Goal: Find specific page/section: Find specific page/section

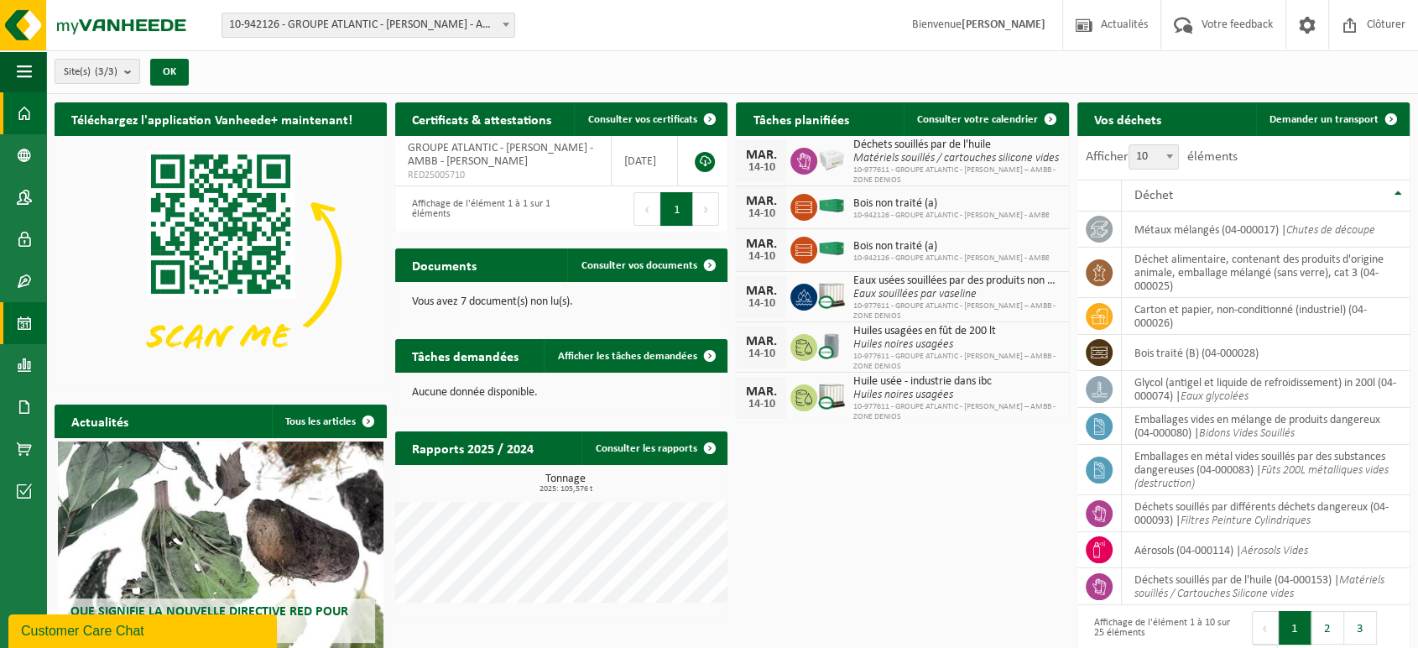
click at [24, 327] on span at bounding box center [24, 323] width 15 height 42
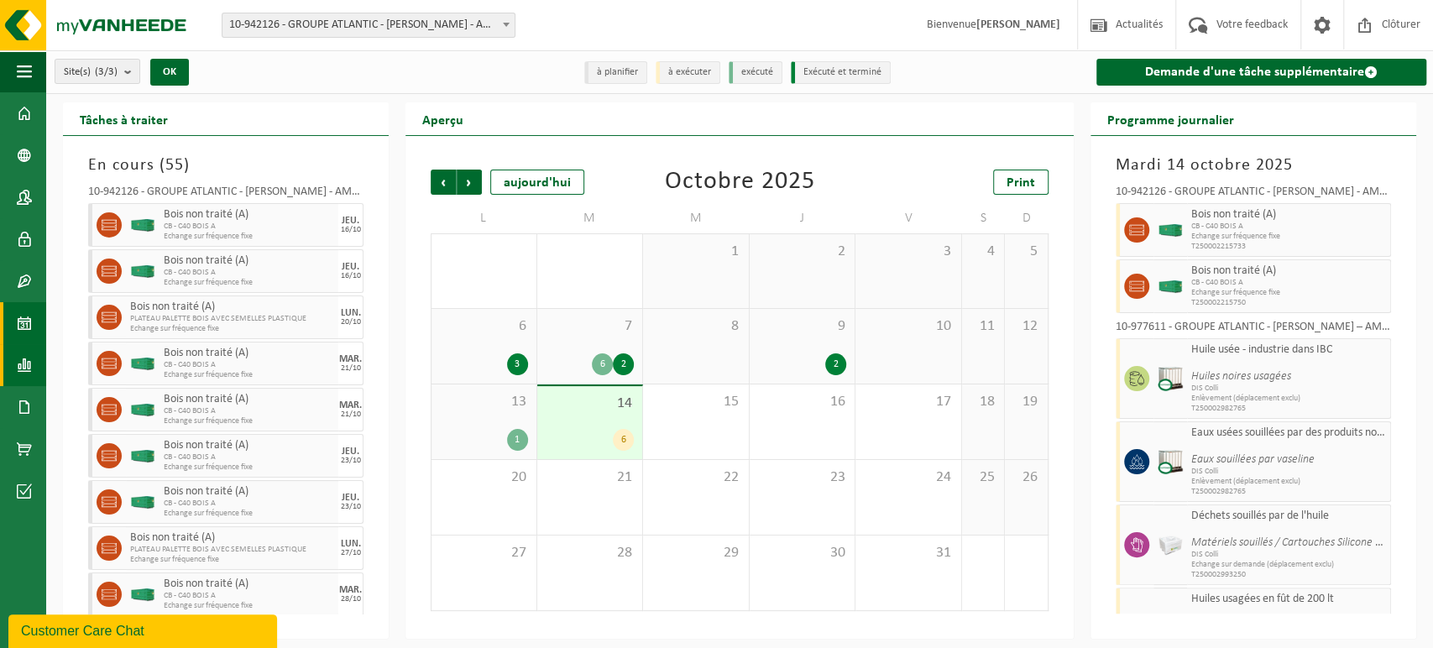
click at [23, 363] on span at bounding box center [24, 365] width 15 height 42
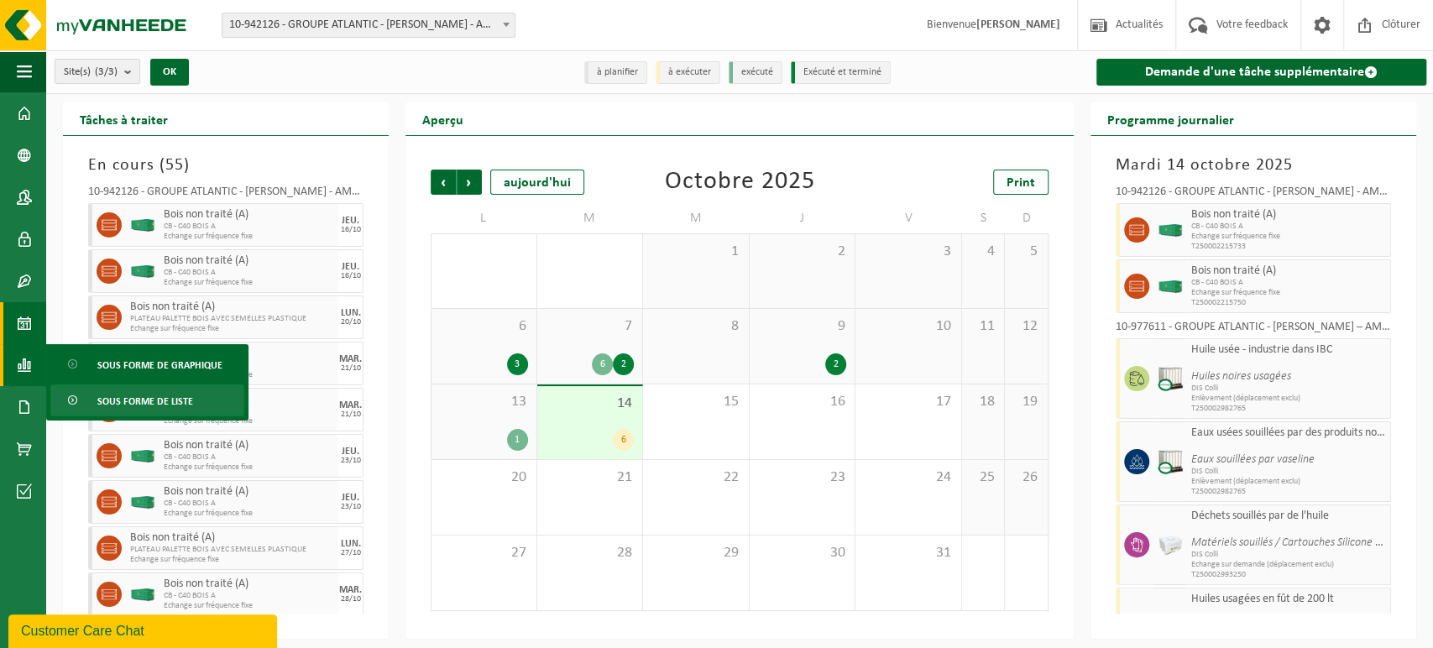
click at [88, 405] on link "Sous forme de liste" at bounding box center [147, 400] width 194 height 32
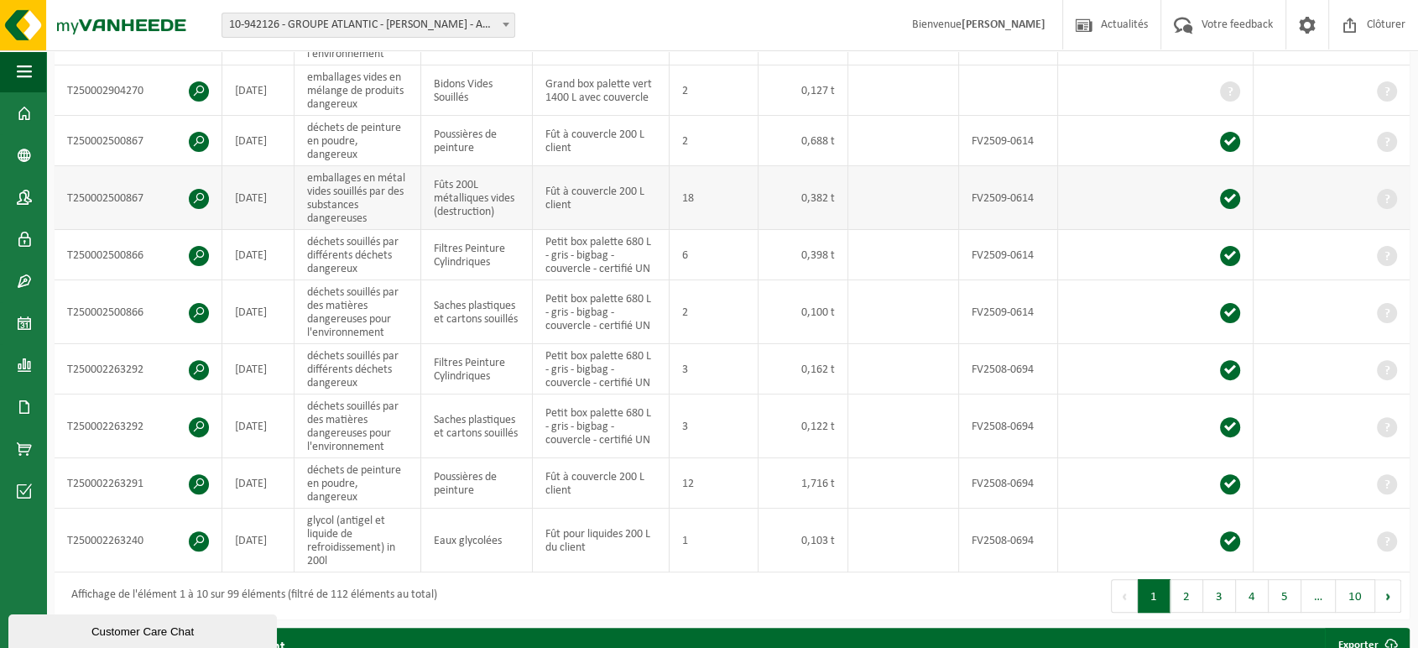
scroll to position [466, 0]
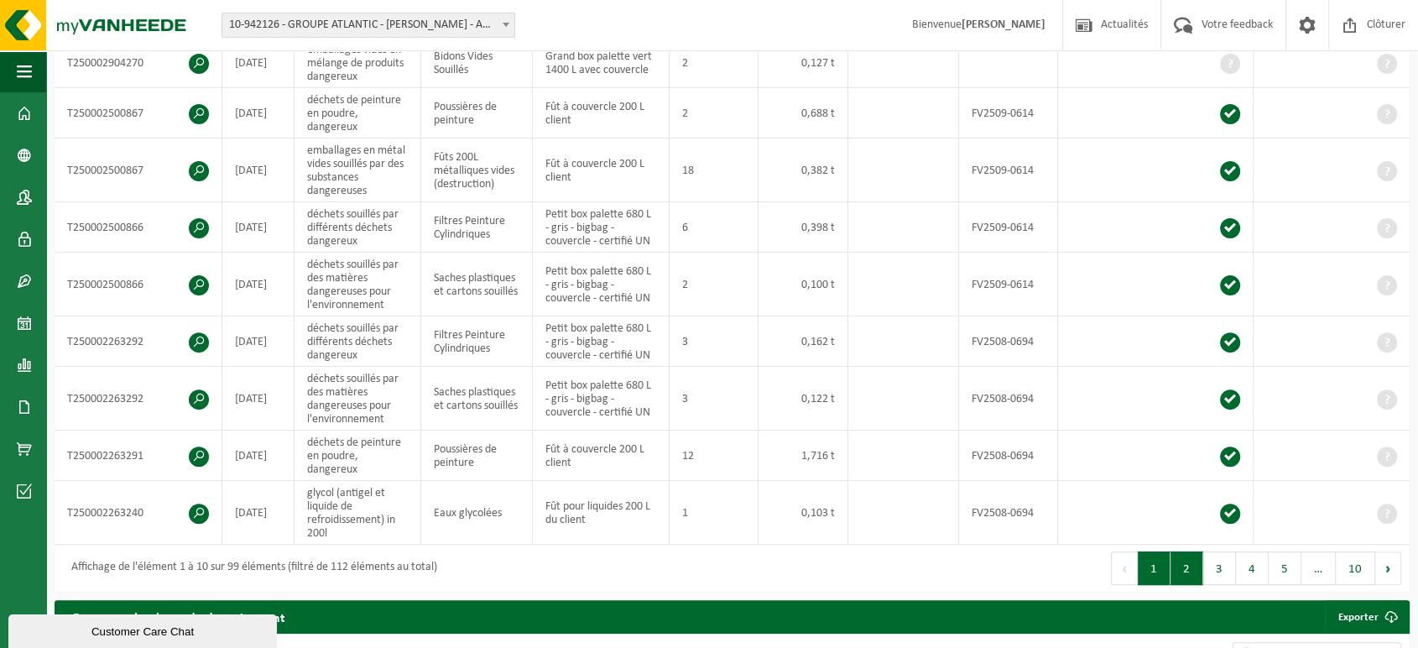
click at [1178, 560] on button "2" at bounding box center [1187, 568] width 33 height 34
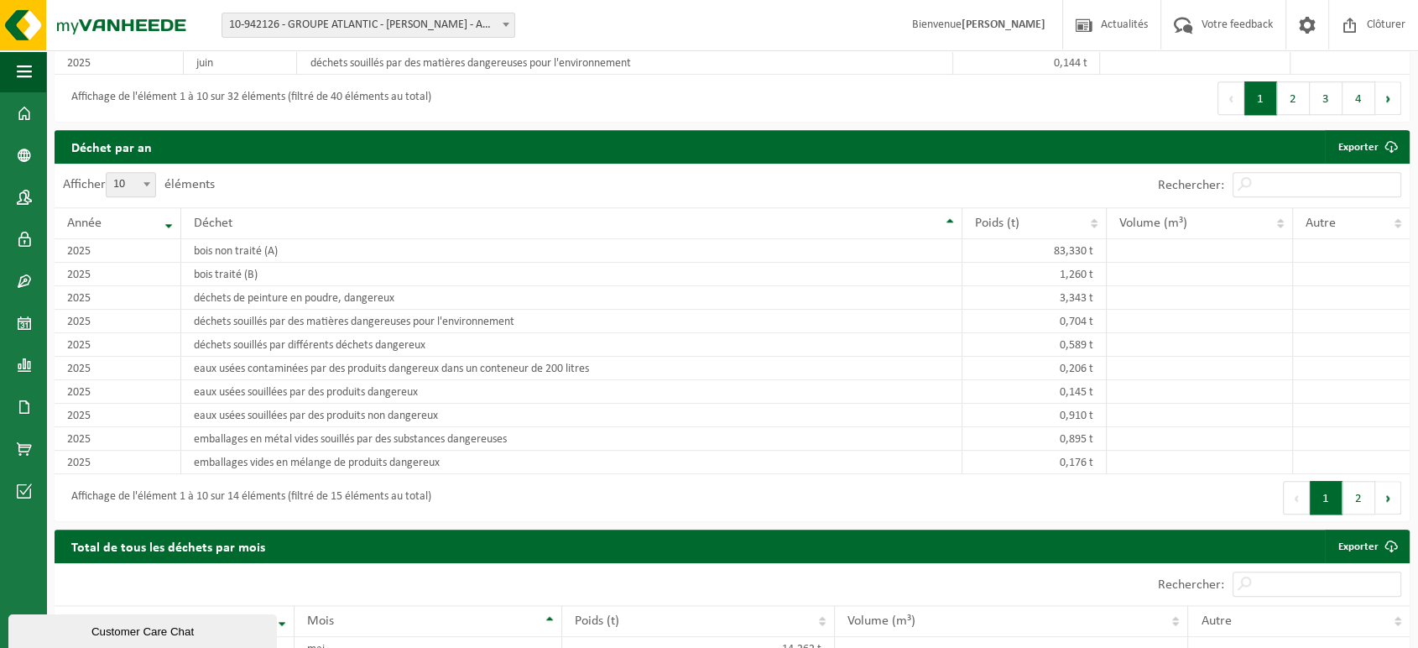
scroll to position [1418, 0]
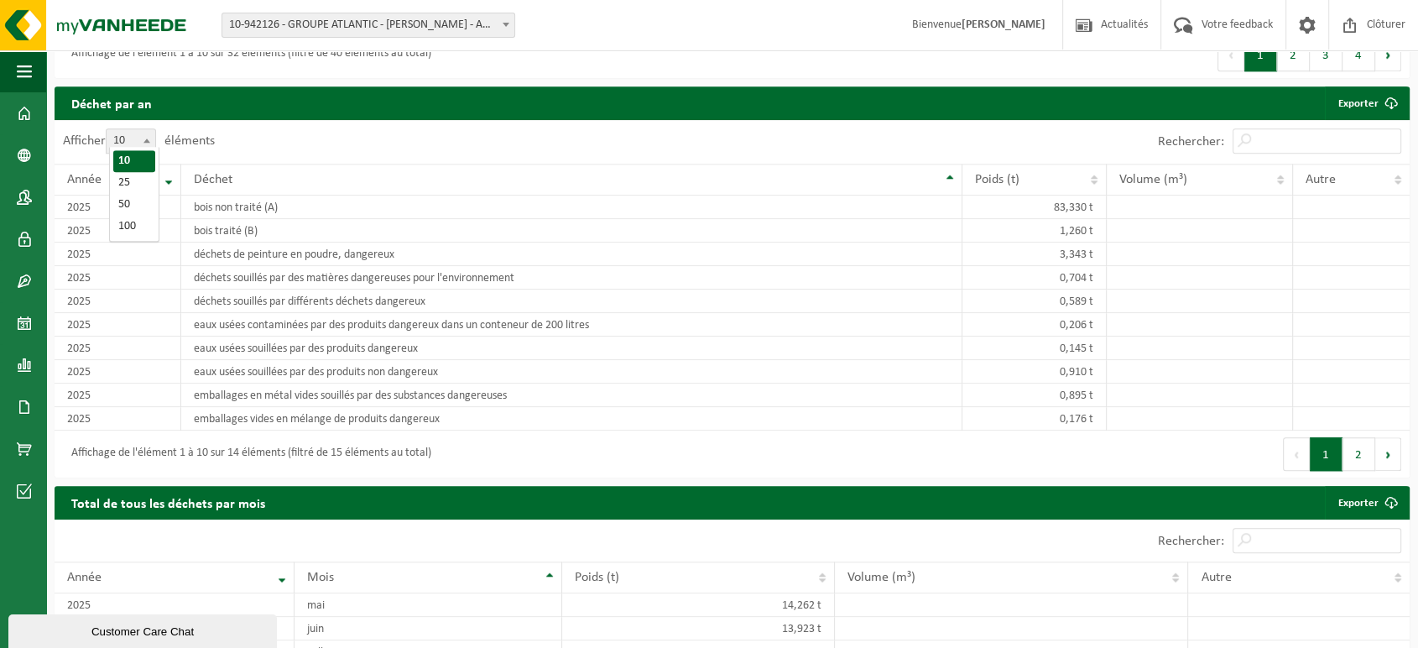
click at [132, 135] on span "10" at bounding box center [131, 140] width 49 height 23
click at [132, 129] on select "10 25 50 100" at bounding box center [135, 128] width 50 height 1
select select "25"
